Goal: Task Accomplishment & Management: Manage account settings

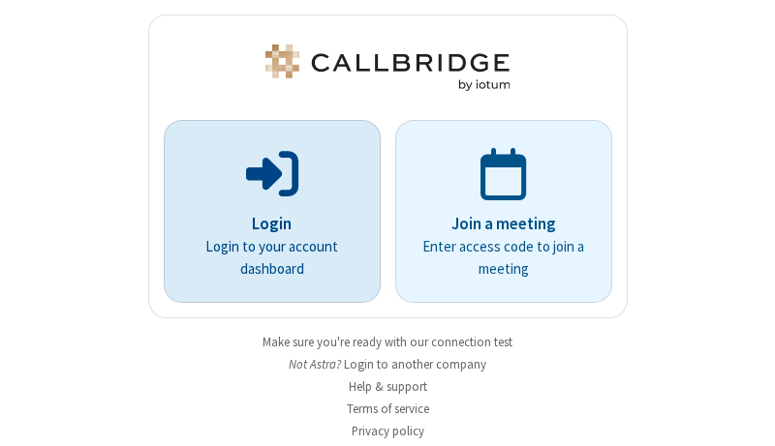
click at [264, 224] on p "Login" at bounding box center [272, 224] width 163 height 25
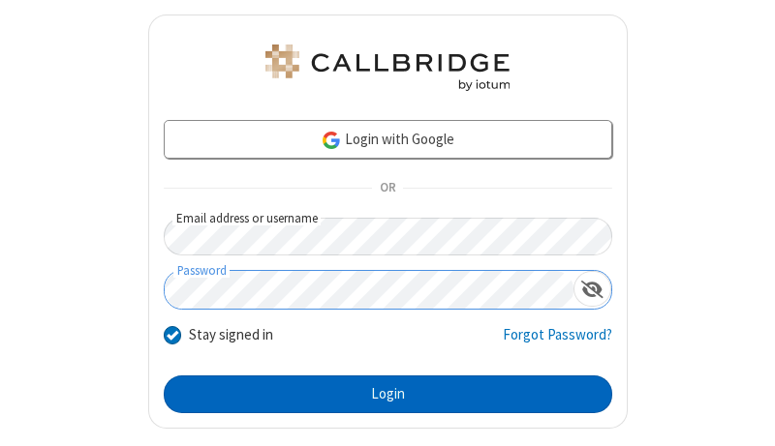
click at [380, 394] on button "Login" at bounding box center [388, 395] width 448 height 39
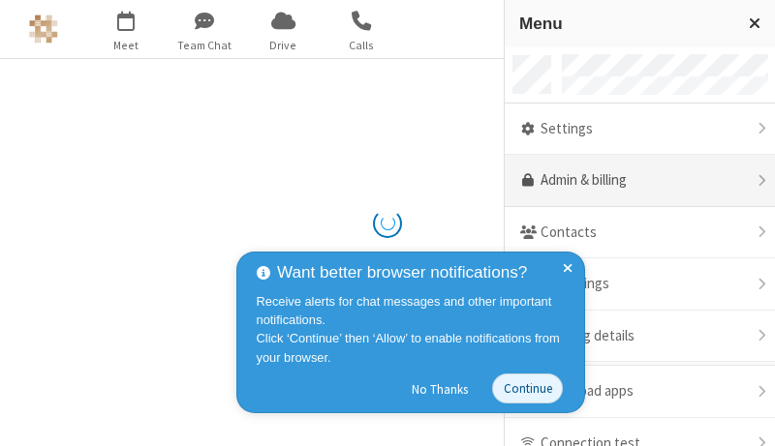
click at [632, 181] on link "Admin & billing" at bounding box center [640, 181] width 270 height 52
